Goal: Information Seeking & Learning: Find specific fact

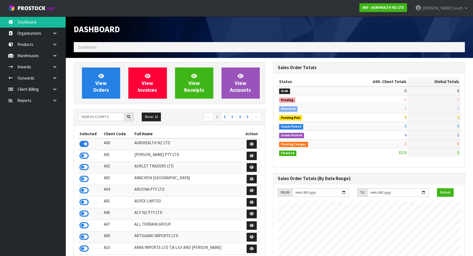
scroll to position [413, 199]
click at [99, 118] on input "text" at bounding box center [101, 117] width 46 height 8
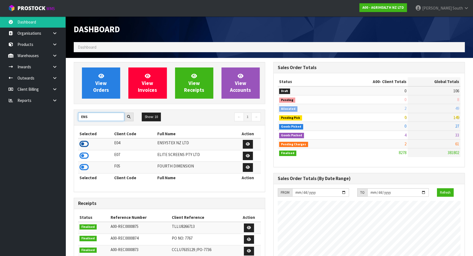
type input "ENS"
click at [86, 141] on icon at bounding box center [84, 144] width 9 height 8
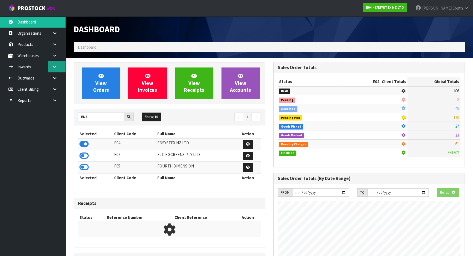
scroll to position [431, 199]
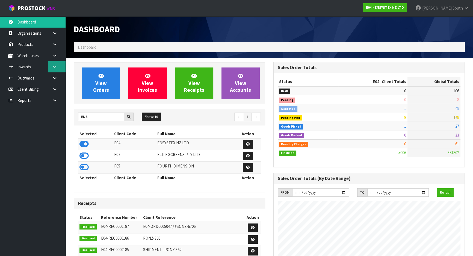
click at [52, 69] on link at bounding box center [56, 66] width 17 height 11
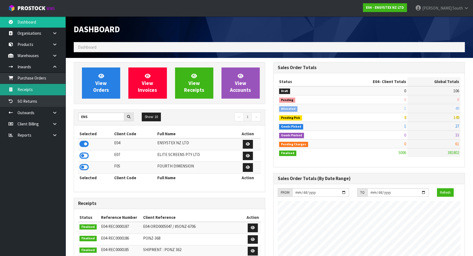
click at [48, 89] on link "Receipts" at bounding box center [33, 89] width 66 height 11
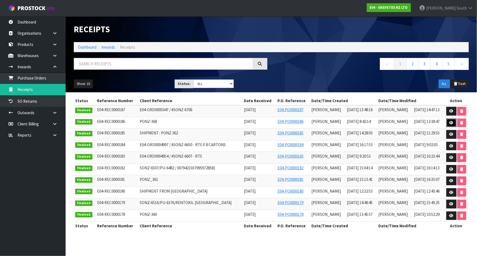
click at [448, 121] on link at bounding box center [451, 123] width 10 height 9
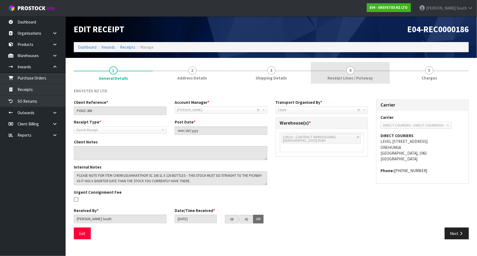
click at [361, 72] on link "4 Receipt Lines / Putaway" at bounding box center [350, 73] width 79 height 22
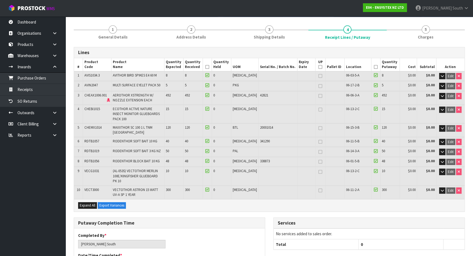
scroll to position [49, 0]
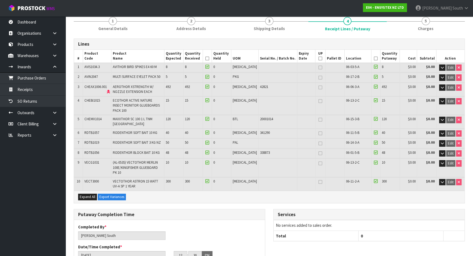
click at [314, 35] on div "Lines # Product Code Product Name Quantity Expected Quantity Received Quantity …" at bounding box center [269, 244] width 391 height 420
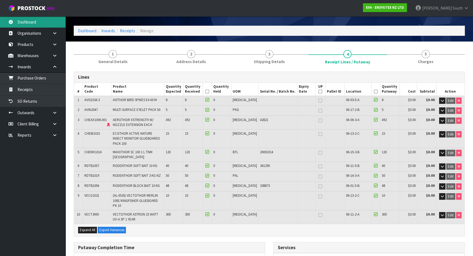
scroll to position [25, 0]
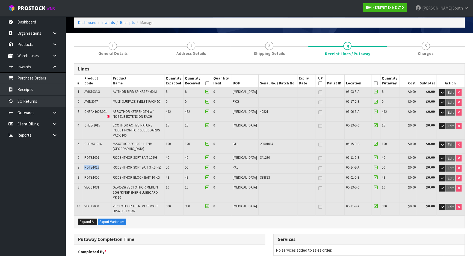
drag, startPoint x: 102, startPoint y: 155, endPoint x: 86, endPoint y: 158, distance: 16.0
click at [86, 163] on td "RDTB1019" at bounding box center [97, 168] width 28 height 10
copy span "RDTB1019"
drag, startPoint x: 249, startPoint y: 158, endPoint x: 238, endPoint y: 158, distance: 10.9
click at [238, 163] on tr "7 RDTB1019 RODENTHOR SOFT BAIT 3 KG NZ 50 50 0 PAL 06-14-3-A 50 $0.00 $0.00 Edit" at bounding box center [269, 168] width 391 height 10
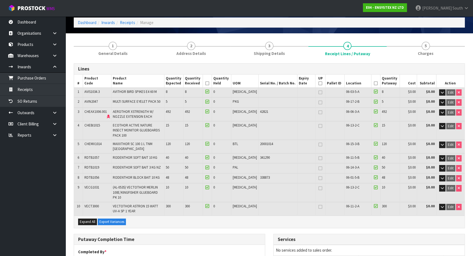
click at [259, 163] on td at bounding box center [278, 168] width 39 height 10
click at [248, 163] on td "PAL" at bounding box center [244, 168] width 27 height 10
click at [238, 165] on span "PAL" at bounding box center [235, 167] width 5 height 5
drag, startPoint x: 247, startPoint y: 159, endPoint x: 239, endPoint y: 160, distance: 8.6
click at [239, 163] on tr "7 RDTB1019 RODENTHOR SOFT BAIT 3 KG NZ 50 50 0 PAL 06-14-3-A 50 $0.00 $0.00 Edit" at bounding box center [269, 168] width 391 height 10
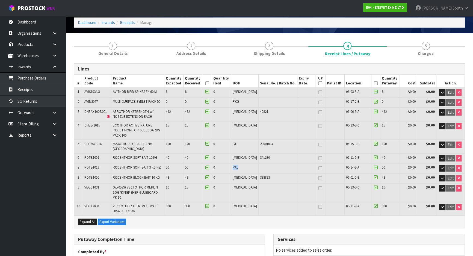
click at [238, 165] on span "PAL" at bounding box center [235, 167] width 5 height 5
drag, startPoint x: 247, startPoint y: 141, endPoint x: 241, endPoint y: 141, distance: 6.0
click at [241, 141] on td "BTL" at bounding box center [244, 146] width 27 height 13
drag, startPoint x: 166, startPoint y: 102, endPoint x: 110, endPoint y: 102, distance: 56.0
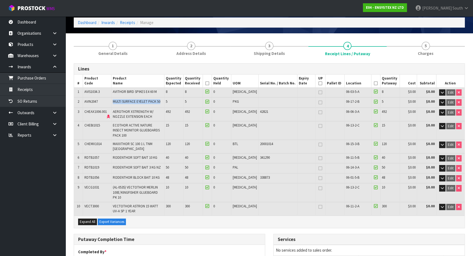
click at [111, 102] on tr "2 AVIN2047 MULTI SURFACE EYELET PACK 50 5 5 0 PKG 06-17-2-B 5 $0.00 $0.00 Edit" at bounding box center [269, 103] width 391 height 10
click at [259, 101] on td at bounding box center [278, 103] width 39 height 10
drag, startPoint x: 247, startPoint y: 156, endPoint x: 240, endPoint y: 157, distance: 7.8
click at [240, 163] on td "PAL" at bounding box center [244, 168] width 27 height 10
drag, startPoint x: 247, startPoint y: 137, endPoint x: 240, endPoint y: 140, distance: 7.5
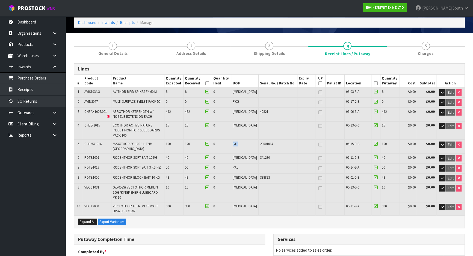
click at [240, 140] on td "BTL" at bounding box center [244, 146] width 27 height 13
click at [248, 140] on td "BTL" at bounding box center [244, 146] width 27 height 13
drag, startPoint x: 243, startPoint y: 139, endPoint x: 239, endPoint y: 140, distance: 4.2
click at [239, 140] on tr "5 CHEMX1014 MAXXTHOR SC 100 1 L TNM NZ 120 120 0 BTL 20001014 06-15-3-B 120 $0.…" at bounding box center [269, 146] width 391 height 13
click at [259, 140] on td "20001014" at bounding box center [278, 146] width 39 height 13
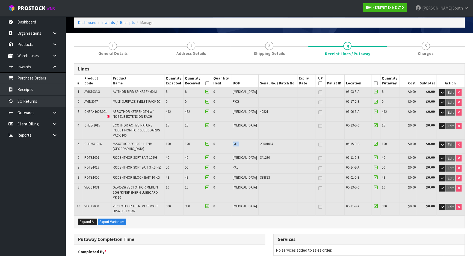
drag, startPoint x: 250, startPoint y: 139, endPoint x: 240, endPoint y: 140, distance: 9.6
click at [240, 140] on tr "5 CHEMX1014 MAXXTHOR SC 100 1 L TNM NZ 120 120 0 BTL 20001014 06-15-3-B 120 $0.…" at bounding box center [269, 146] width 391 height 13
click at [238, 142] on span "BTL" at bounding box center [235, 144] width 5 height 5
drag, startPoint x: 246, startPoint y: 110, endPoint x: 232, endPoint y: 112, distance: 14.3
click at [232, 112] on tr "3 CHEAX1006.001 AEROTHOR XSTRENGTH W/ NOZZLE EXTENSION EACH 492 492 0 [MEDICAL_…" at bounding box center [269, 114] width 391 height 13
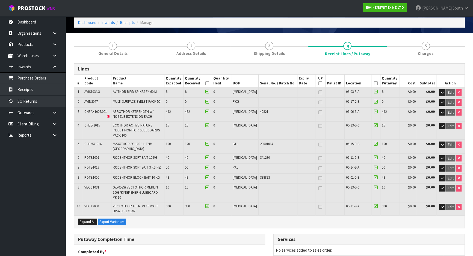
click at [249, 95] on td "[MEDICAL_DATA]" at bounding box center [244, 93] width 27 height 10
drag, startPoint x: 248, startPoint y: 101, endPoint x: 243, endPoint y: 103, distance: 5.5
click at [243, 103] on td "PKG" at bounding box center [244, 103] width 27 height 10
click at [248, 100] on td "PKG" at bounding box center [244, 103] width 27 height 10
drag, startPoint x: 249, startPoint y: 100, endPoint x: 232, endPoint y: 100, distance: 17.2
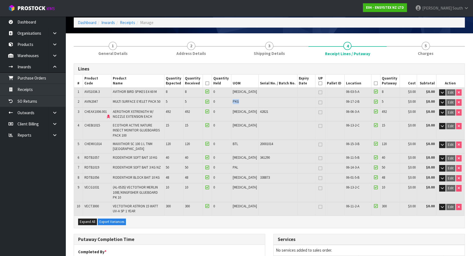
click at [232, 100] on tr "2 AVIN2047 MULTI SURFACE EYELET PACK 50 5 5 0 PKG 06-17-2-B 5 $0.00 $0.00 Edit" at bounding box center [269, 103] width 391 height 10
click at [239, 100] on span "PKG" at bounding box center [236, 101] width 6 height 5
drag, startPoint x: 247, startPoint y: 136, endPoint x: 244, endPoint y: 137, distance: 3.4
click at [245, 140] on td "BTL" at bounding box center [244, 146] width 27 height 13
drag, startPoint x: 245, startPoint y: 157, endPoint x: 241, endPoint y: 157, distance: 4.1
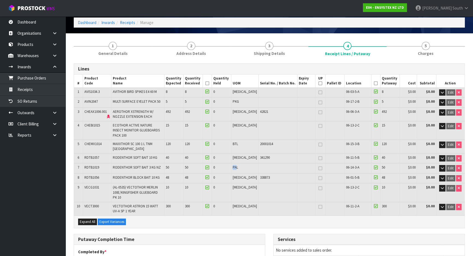
click at [238, 165] on span "PAL" at bounding box center [235, 167] width 5 height 5
click at [259, 163] on td at bounding box center [278, 168] width 39 height 10
click at [238, 163] on tr "7 RDTB1019 RODENTHOR SOFT BAIT 3 KG NZ 50 50 0 PAL 06-14-3-A 50 $0.00 $0.00 Edit" at bounding box center [269, 168] width 391 height 10
drag, startPoint x: 164, startPoint y: 101, endPoint x: 142, endPoint y: 102, distance: 21.9
click at [143, 102] on td "MULTI SURFACE EYELET PACK 50" at bounding box center [137, 103] width 53 height 10
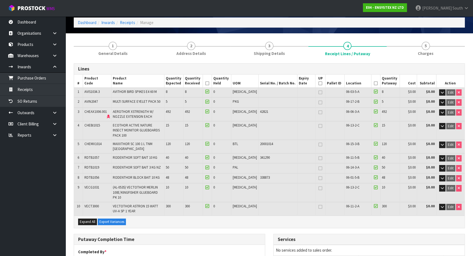
click at [261, 183] on td at bounding box center [278, 192] width 39 height 18
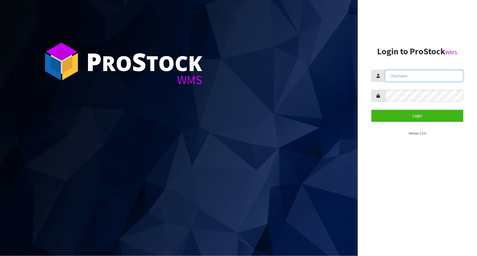
click at [394, 78] on input "text" at bounding box center [424, 76] width 78 height 12
type input "zackary"
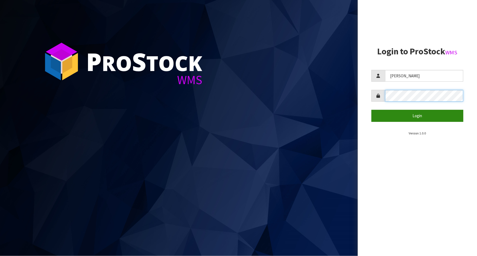
click at [371, 110] on button "Login" at bounding box center [417, 116] width 92 height 12
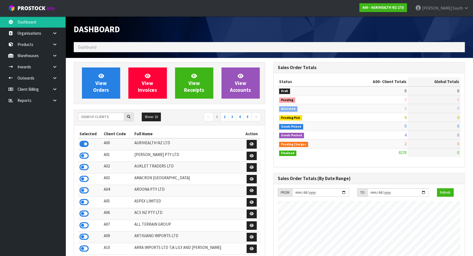
scroll to position [413, 199]
click at [101, 115] on input "text" at bounding box center [101, 117] width 46 height 8
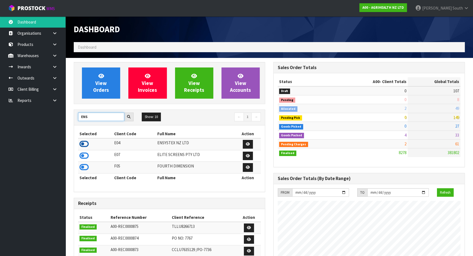
type input "ENS"
click at [86, 146] on icon at bounding box center [84, 144] width 9 height 8
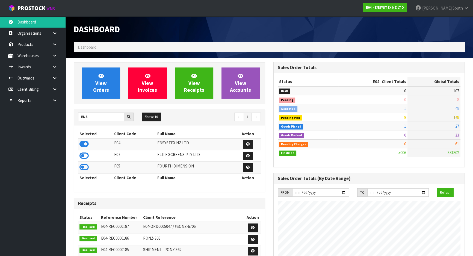
scroll to position [431, 199]
click at [34, 42] on link "Products" at bounding box center [33, 44] width 66 height 11
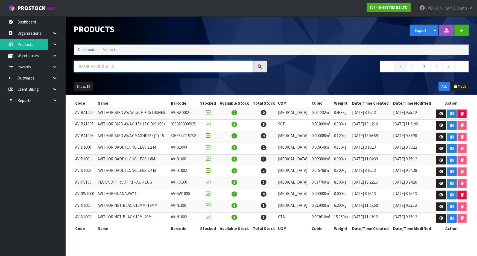
click at [142, 63] on input "text" at bounding box center [163, 67] width 179 height 12
paste input "RDTB1019"
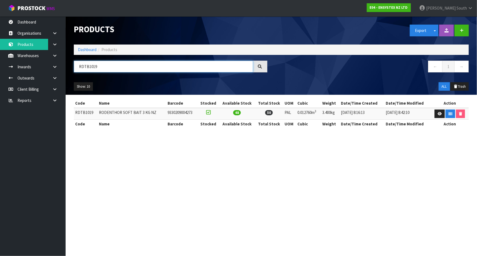
type input "RDTB1019"
click at [384, 206] on section "Products Export Split button! SOH Summary Measurements Dangerous Goods Import P…" at bounding box center [238, 128] width 477 height 256
click at [437, 117] on link at bounding box center [439, 114] width 10 height 9
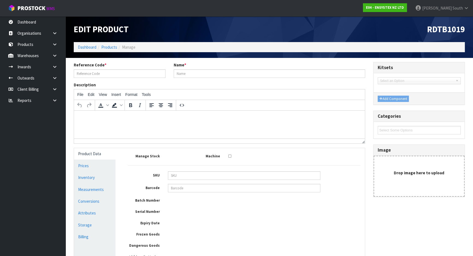
type input "RDTB1019"
type input "RODENTHOR SOFT BAIT 3 KG NZ"
type input "9330209004273"
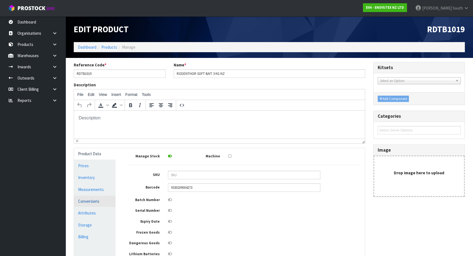
click at [100, 196] on link "Conversions" at bounding box center [95, 201] width 42 height 11
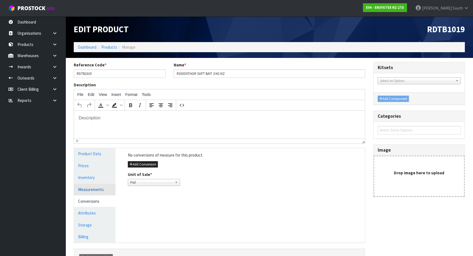
click at [100, 191] on link "Measurements" at bounding box center [95, 189] width 42 height 11
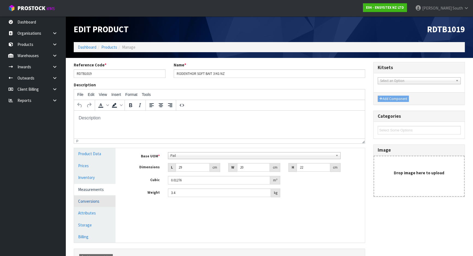
click at [105, 200] on link "Conversions" at bounding box center [95, 201] width 42 height 11
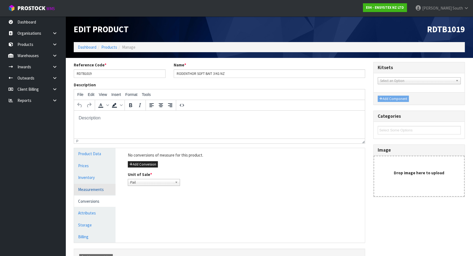
click at [103, 194] on link "Measurements" at bounding box center [95, 189] width 42 height 11
